Goal: Navigation & Orientation: Find specific page/section

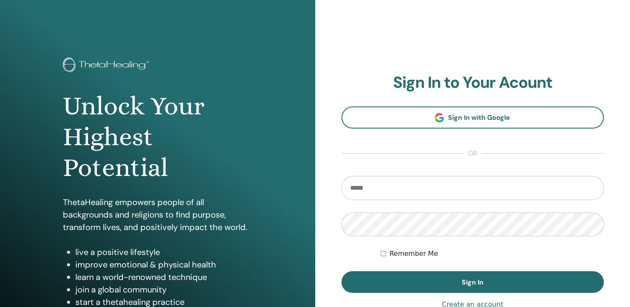
click at [444, 45] on div "**********" at bounding box center [472, 200] width 315 height 400
click at [368, 190] on input "email" at bounding box center [473, 188] width 263 height 24
type input "**********"
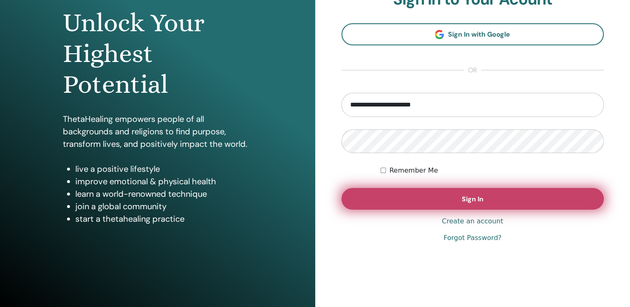
click at [430, 201] on button "Sign In" at bounding box center [473, 199] width 263 height 22
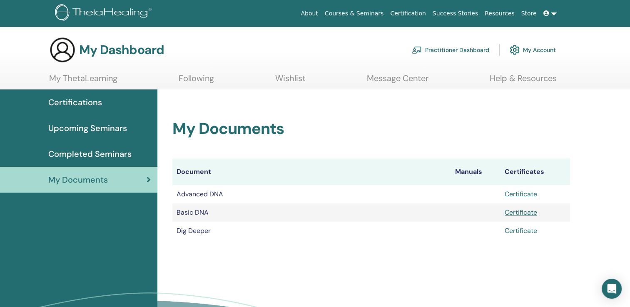
click at [515, 231] on link "Certificate" at bounding box center [521, 231] width 32 height 9
click at [102, 77] on link "My ThetaLearning" at bounding box center [83, 81] width 68 height 16
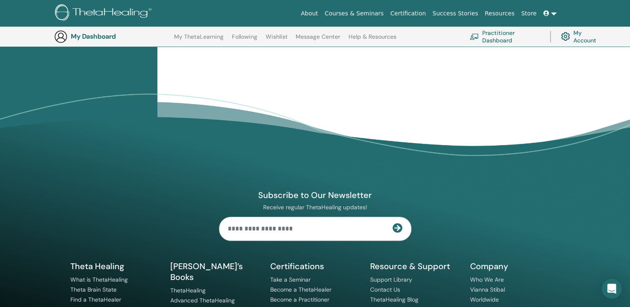
scroll to position [281, 0]
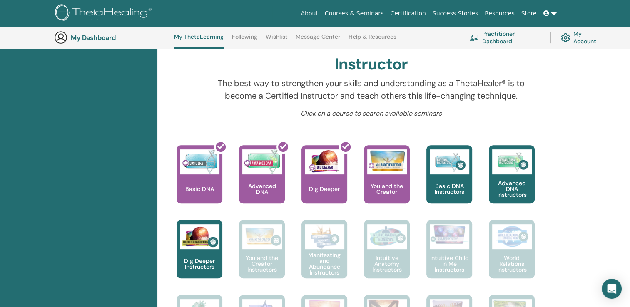
scroll to position [272, 0]
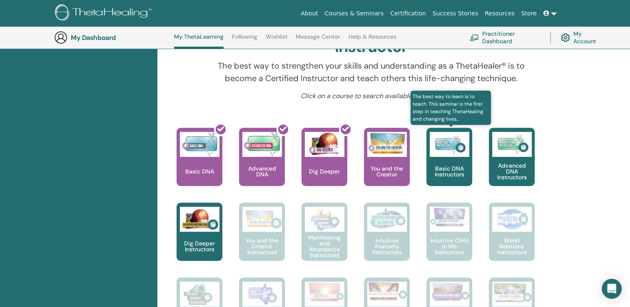
click at [445, 159] on div "Basic DNA Instructors" at bounding box center [450, 157] width 46 height 58
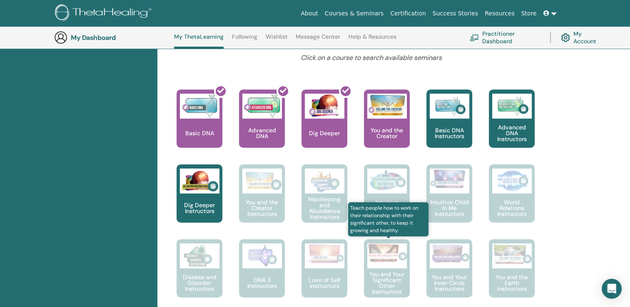
scroll to position [230, 0]
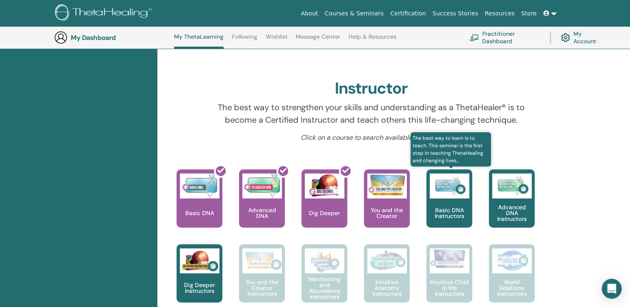
click at [442, 204] on div "Basic DNA Instructors" at bounding box center [450, 199] width 46 height 58
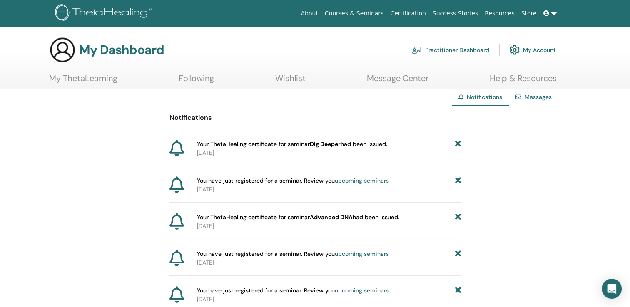
click at [197, 77] on link "Following" at bounding box center [196, 81] width 35 height 16
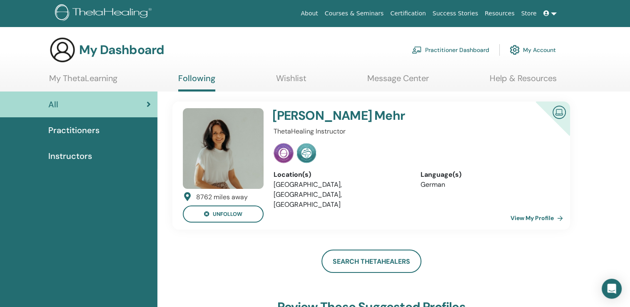
click at [67, 155] on span "Instructors" at bounding box center [70, 156] width 44 height 12
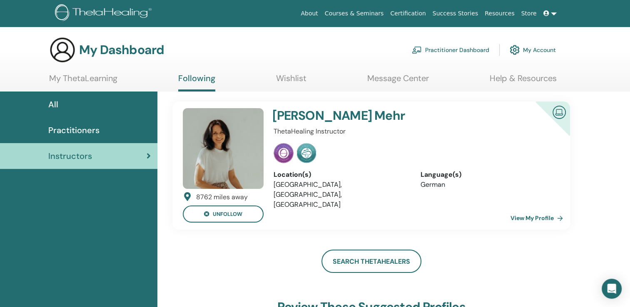
click at [58, 111] on link "All" at bounding box center [78, 105] width 157 height 26
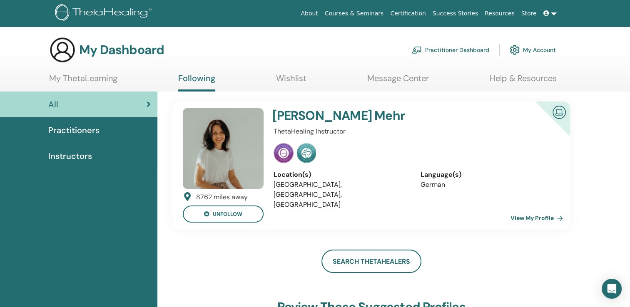
click at [375, 13] on link "Courses & Seminars" at bounding box center [355, 13] width 66 height 15
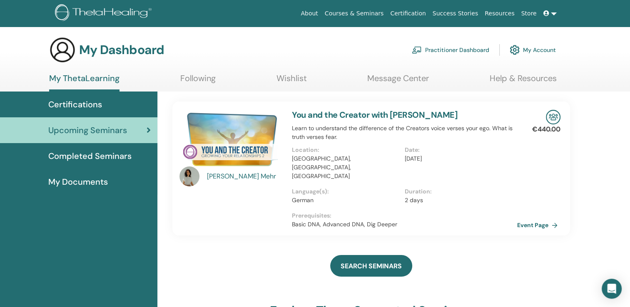
click at [87, 11] on img at bounding box center [105, 13] width 100 height 19
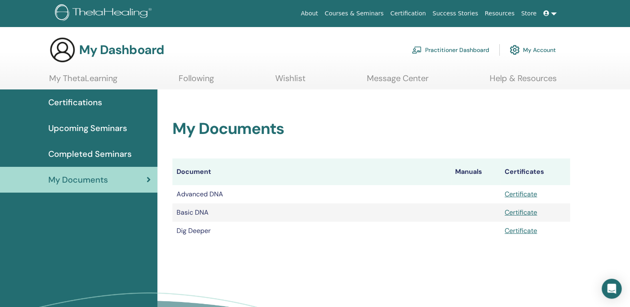
click at [452, 49] on link "Practitioner Dashboard" at bounding box center [450, 50] width 77 height 18
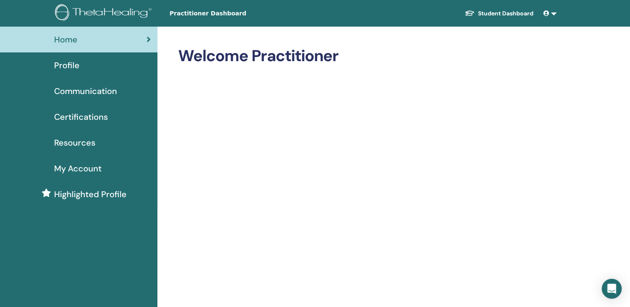
click at [554, 13] on link at bounding box center [550, 13] width 20 height 15
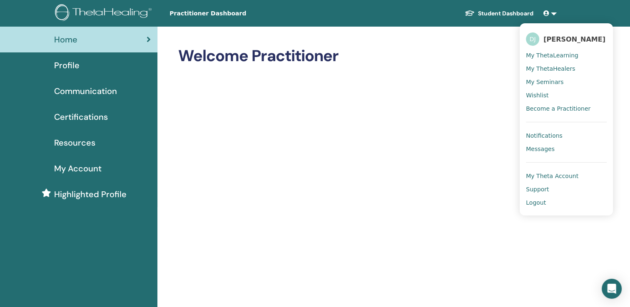
click at [532, 204] on span "Logout" at bounding box center [536, 202] width 20 height 7
